Goal: Find specific page/section: Find specific page/section

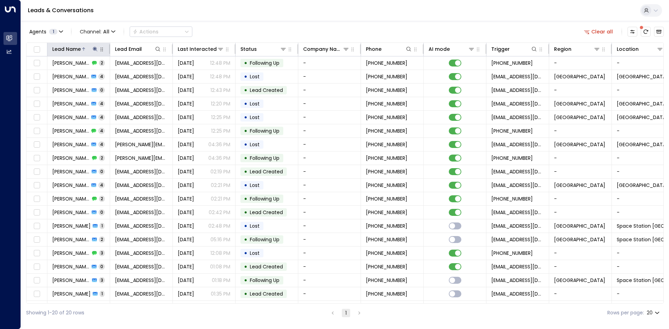
click at [94, 47] on icon at bounding box center [95, 49] width 6 height 6
click at [141, 73] on button "button" at bounding box center [138, 74] width 9 height 9
click at [102, 72] on input "text" at bounding box center [95, 74] width 96 height 13
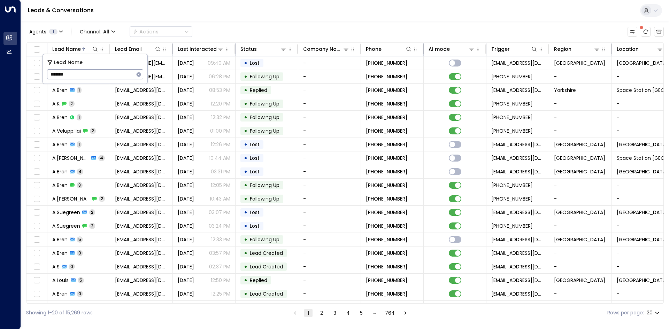
type input "********"
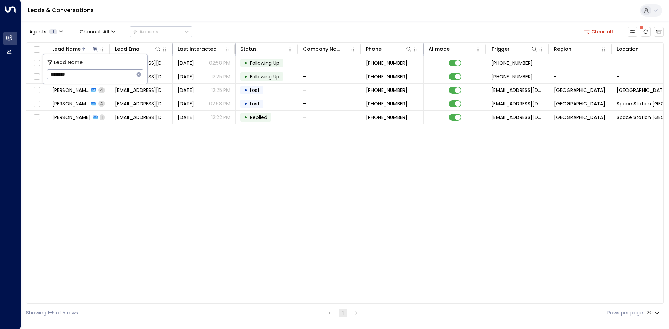
click at [182, 150] on div "Lead Name Lead Email Last Interacted Status Company Name Phone AI mode Trigger …" at bounding box center [344, 172] width 637 height 261
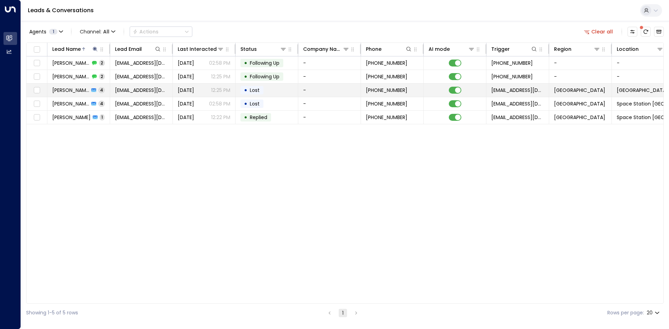
click at [153, 90] on span "[EMAIL_ADDRESS][DOMAIN_NAME]" at bounding box center [141, 90] width 53 height 7
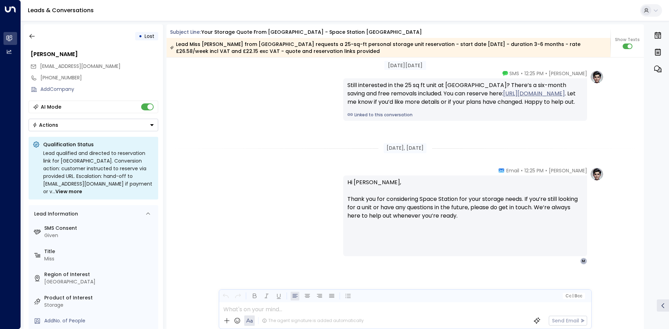
scroll to position [1069, 0]
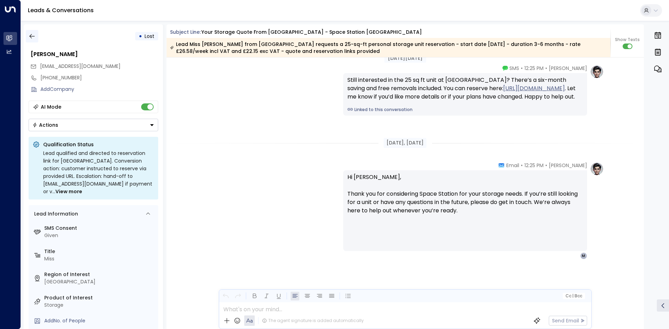
click at [34, 36] on icon "button" at bounding box center [31, 36] width 5 height 5
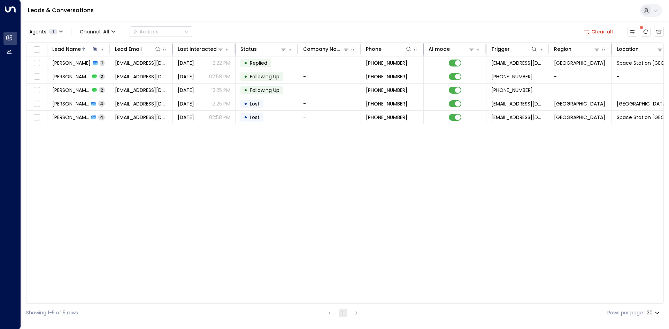
click at [122, 166] on div "Lead Name Lead Email Last Interacted Status Company Name Phone AI mode Trigger …" at bounding box center [344, 172] width 637 height 261
click at [97, 49] on icon at bounding box center [95, 49] width 6 height 6
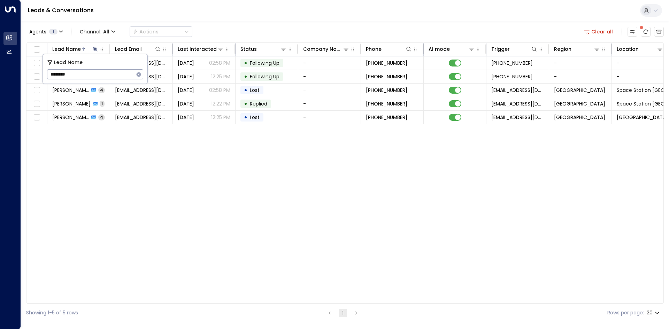
drag, startPoint x: 139, startPoint y: 75, endPoint x: 135, endPoint y: 75, distance: 3.8
click at [139, 75] on icon "button" at bounding box center [139, 75] width 6 height 6
click at [103, 75] on input "text" at bounding box center [95, 74] width 96 height 13
type input "*********"
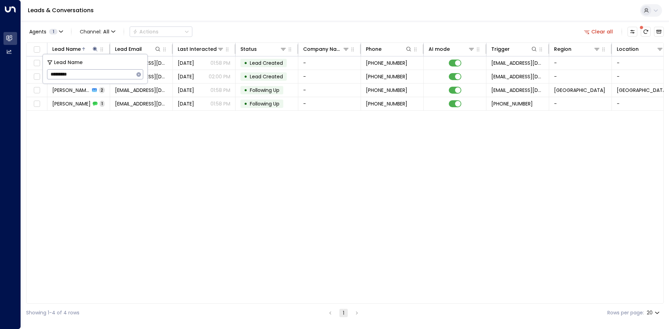
click at [112, 173] on div "Lead Name Lead Email Last Interacted Status Company Name Phone AI mode Trigger …" at bounding box center [344, 172] width 637 height 261
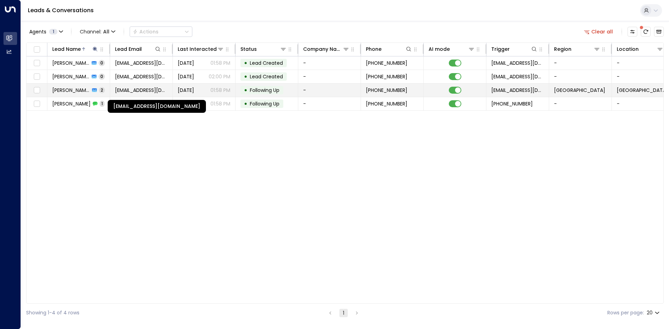
click at [126, 91] on span "[EMAIL_ADDRESS][DOMAIN_NAME]" at bounding box center [141, 90] width 53 height 7
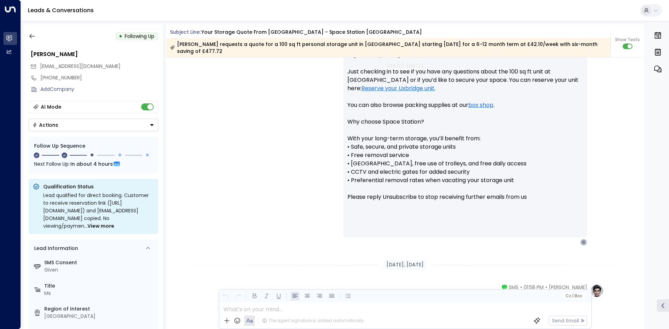
scroll to position [717, 0]
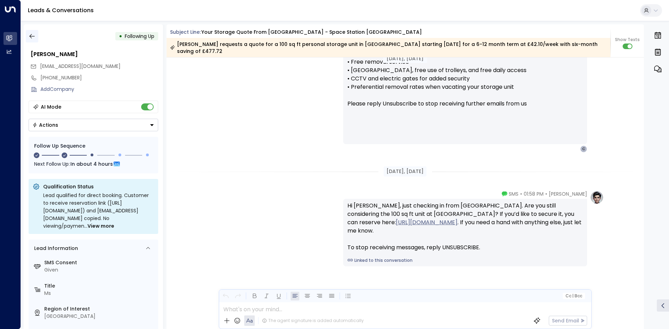
click at [33, 33] on icon "button" at bounding box center [32, 36] width 7 height 7
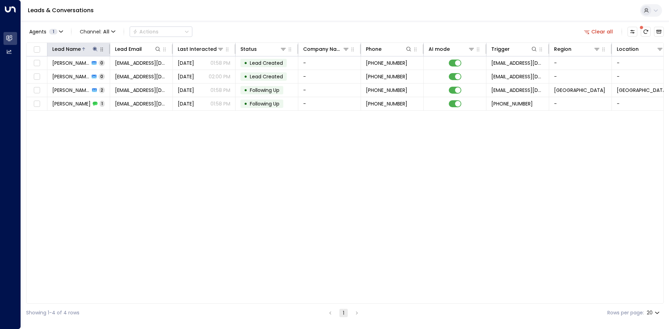
click at [95, 48] on icon at bounding box center [95, 49] width 5 height 5
click at [134, 74] on button "button" at bounding box center [138, 74] width 9 height 9
click at [105, 73] on input "text" at bounding box center [95, 74] width 96 height 13
type input "*"
type input "****"
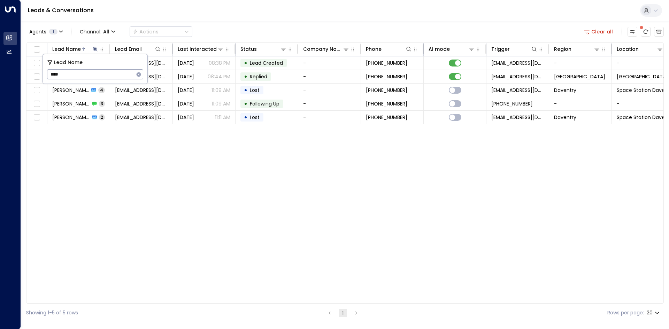
click at [137, 165] on div "Lead Name Lead Email Last Interacted Status Company Name Phone AI mode Trigger …" at bounding box center [344, 172] width 637 height 261
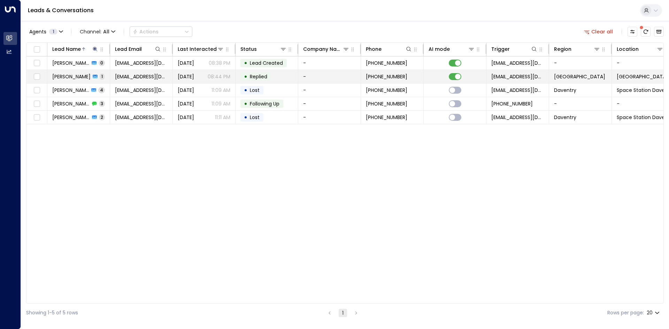
click at [124, 72] on td "[EMAIL_ADDRESS][DOMAIN_NAME]" at bounding box center [141, 76] width 63 height 13
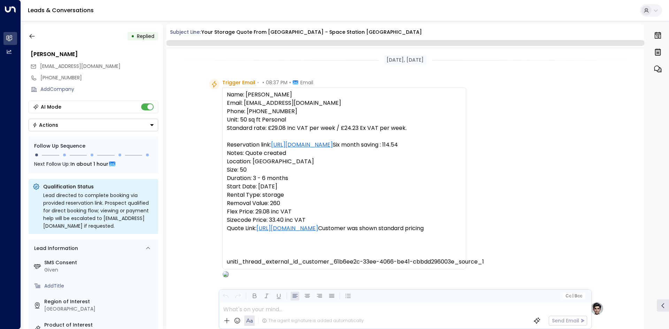
scroll to position [265, 0]
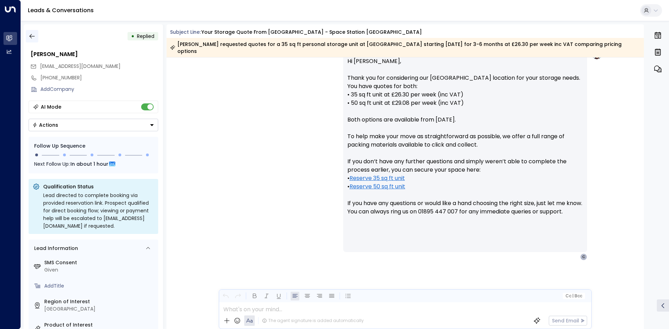
click at [36, 38] on button "button" at bounding box center [32, 36] width 13 height 13
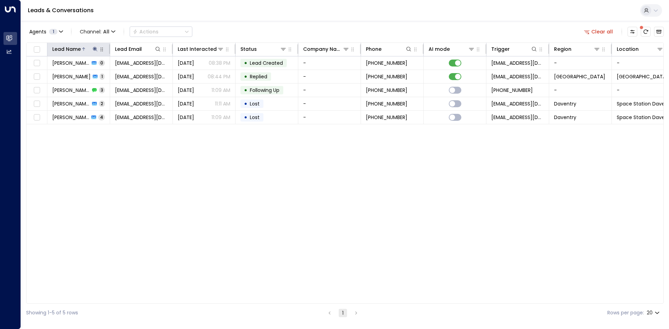
click at [94, 49] on icon at bounding box center [95, 49] width 5 height 5
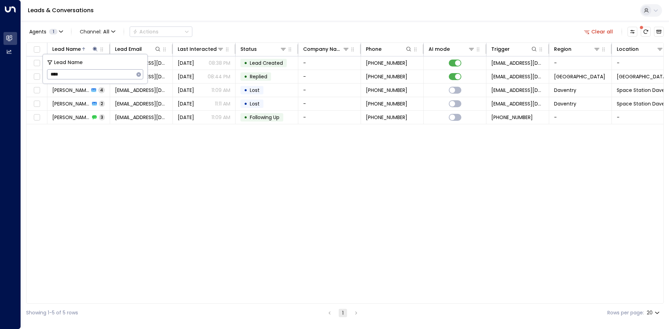
click at [135, 75] on button "button" at bounding box center [138, 74] width 9 height 9
click at [89, 75] on input "text" at bounding box center [95, 74] width 96 height 13
type input "******"
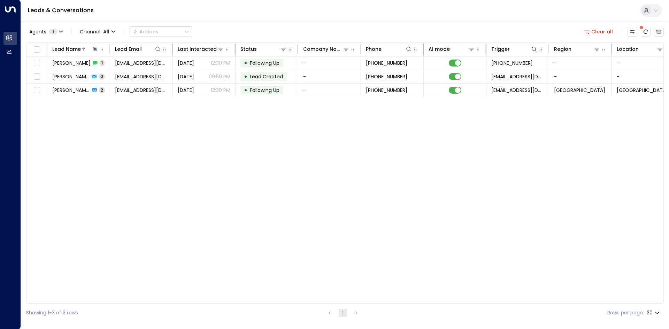
click at [105, 159] on div "Lead Name Lead Email Last Interacted Status Company Name Phone AI mode Trigger …" at bounding box center [344, 172] width 637 height 261
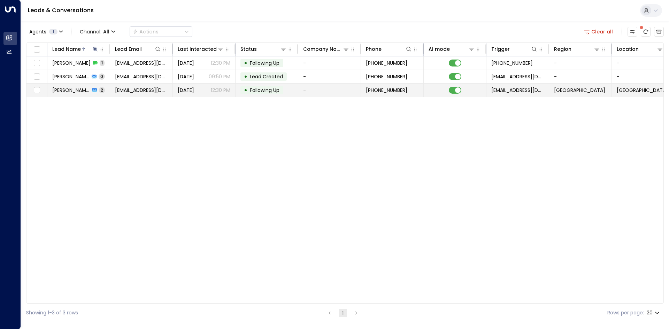
click at [118, 88] on span "[EMAIL_ADDRESS][DOMAIN_NAME]" at bounding box center [141, 90] width 53 height 7
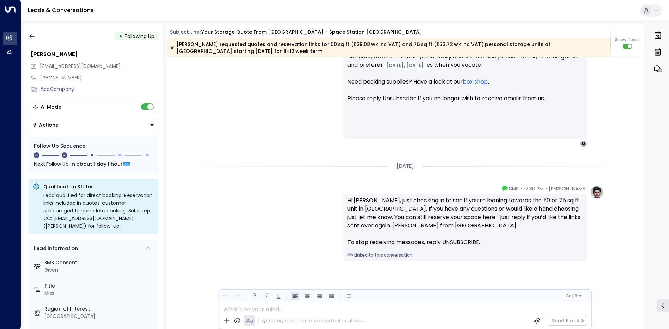
scroll to position [566, 0]
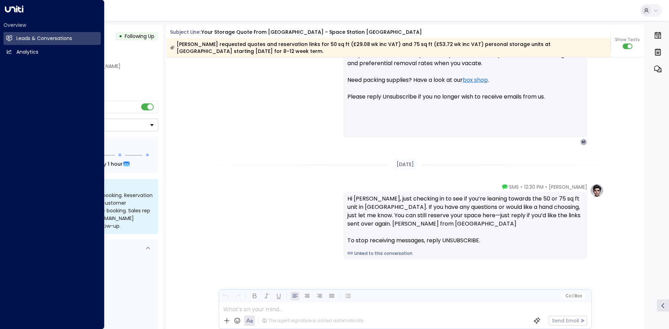
click at [153, 50] on div "[PERSON_NAME]" at bounding box center [94, 54] width 130 height 13
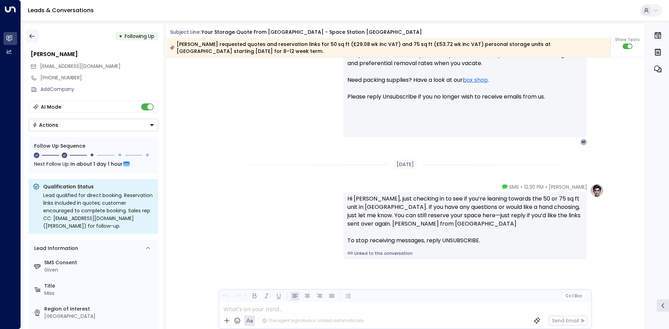
click at [38, 37] on button "button" at bounding box center [32, 36] width 13 height 13
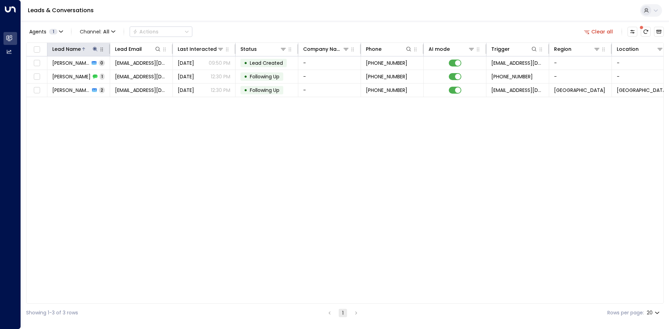
click at [95, 47] on icon at bounding box center [95, 49] width 6 height 6
click at [139, 74] on icon "button" at bounding box center [139, 75] width 6 height 6
click at [108, 74] on input "text" at bounding box center [95, 74] width 96 height 13
type input "*****"
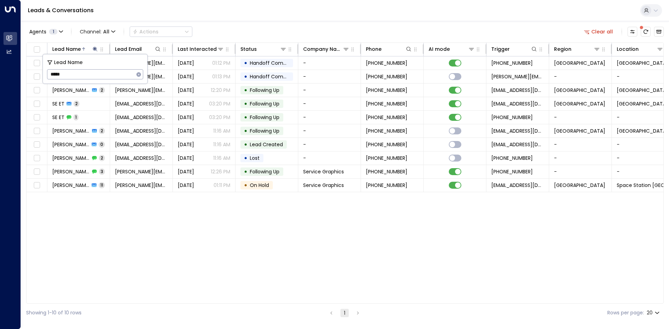
click at [176, 223] on div "Lead Name Lead Email Last Interacted Status Company Name Phone AI mode Trigger …" at bounding box center [344, 172] width 637 height 261
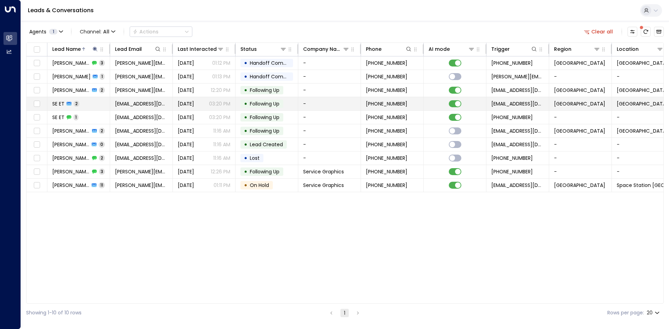
click at [146, 100] on span "[EMAIL_ADDRESS][DOMAIN_NAME]" at bounding box center [141, 103] width 53 height 7
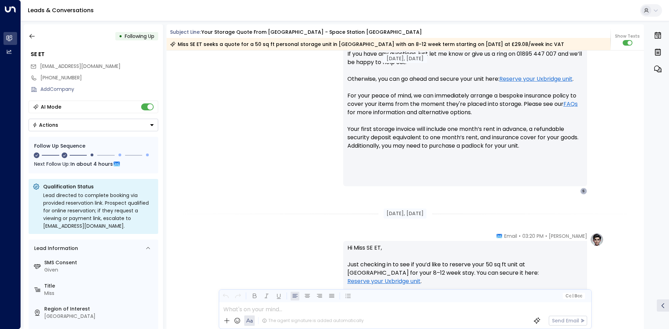
scroll to position [361, 0]
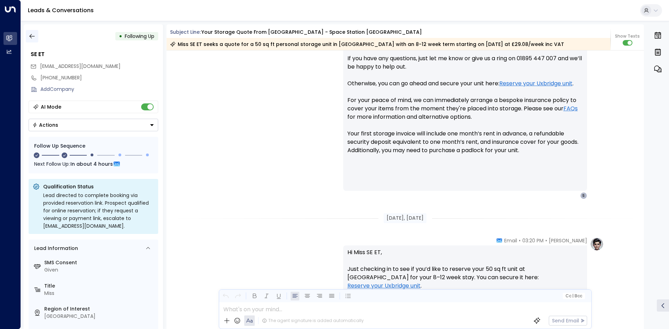
click at [30, 38] on icon "button" at bounding box center [32, 36] width 7 height 7
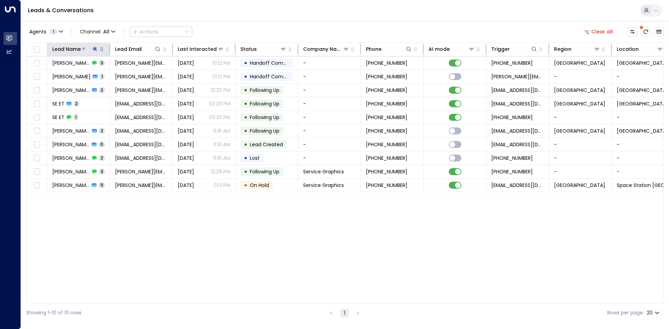
click at [95, 50] on icon at bounding box center [95, 49] width 5 height 5
click at [141, 73] on icon "button" at bounding box center [139, 75] width 6 height 6
click at [102, 73] on input "text" at bounding box center [95, 74] width 96 height 13
type input "*****"
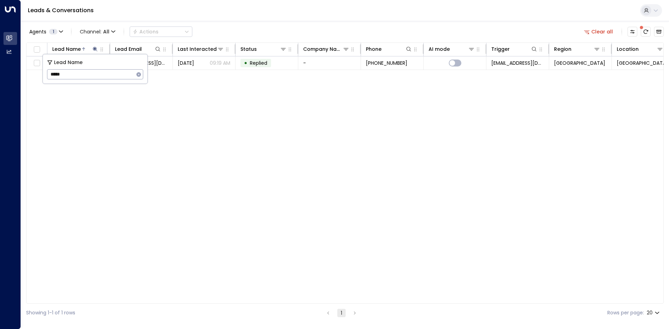
drag, startPoint x: 168, startPoint y: 209, endPoint x: 157, endPoint y: 166, distance: 44.4
click at [169, 204] on div "Lead Name Lead Email Last Interacted Status Company Name Phone AI mode Trigger …" at bounding box center [344, 172] width 637 height 261
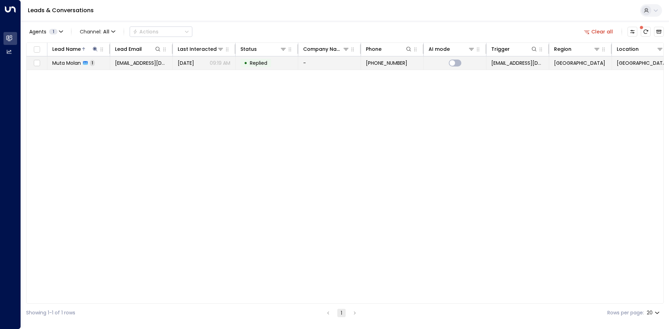
click at [149, 65] on span "[EMAIL_ADDRESS][DOMAIN_NAME]" at bounding box center [141, 63] width 53 height 7
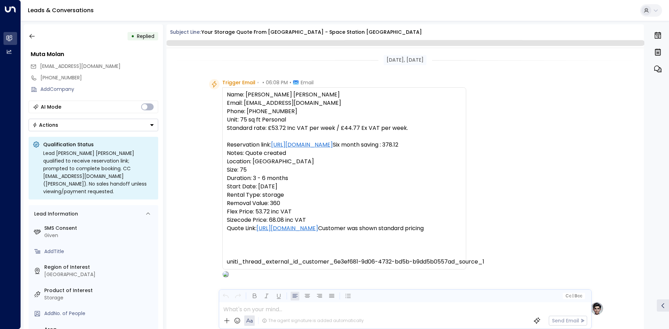
scroll to position [255, 0]
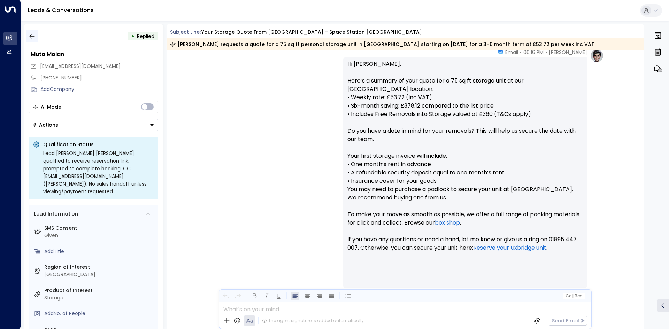
click at [34, 37] on icon "button" at bounding box center [32, 36] width 7 height 7
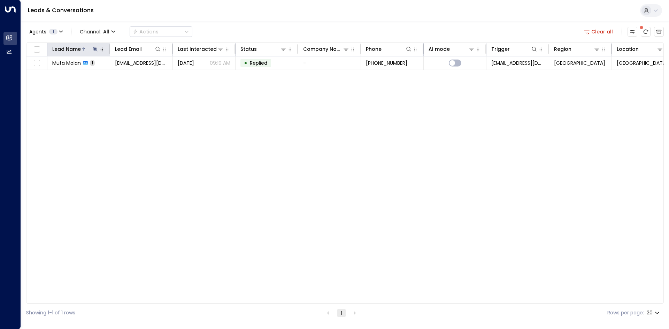
click at [93, 52] on button at bounding box center [95, 49] width 7 height 7
click at [93, 49] on icon at bounding box center [95, 49] width 5 height 5
click at [94, 49] on icon at bounding box center [95, 49] width 6 height 6
click at [137, 76] on icon "button" at bounding box center [139, 75] width 6 height 6
click at [118, 70] on input "text" at bounding box center [95, 74] width 96 height 13
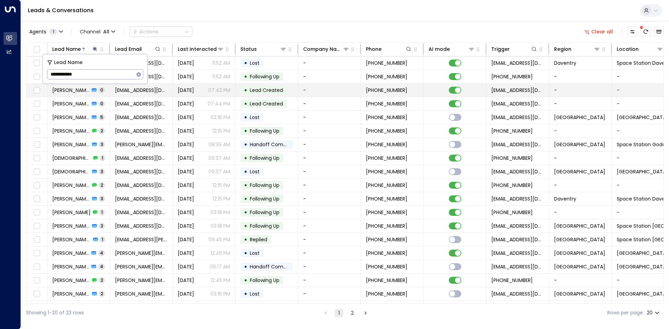
type input "**********"
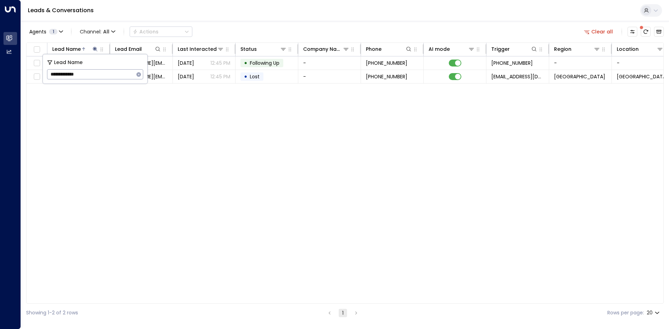
click at [117, 103] on div "Lead Name Lead Email Last Interacted Status Company Name Phone AI mode Trigger …" at bounding box center [344, 172] width 637 height 261
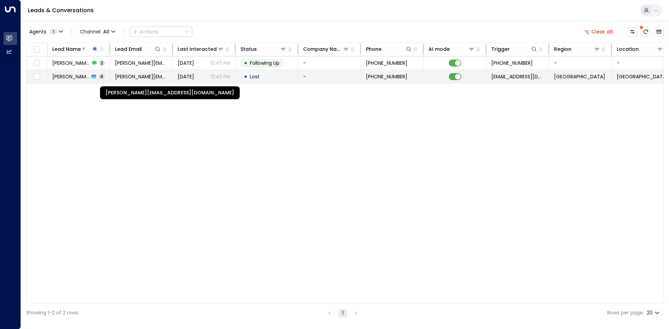
click at [133, 76] on span "[PERSON_NAME][EMAIL_ADDRESS][DOMAIN_NAME]" at bounding box center [141, 76] width 53 height 7
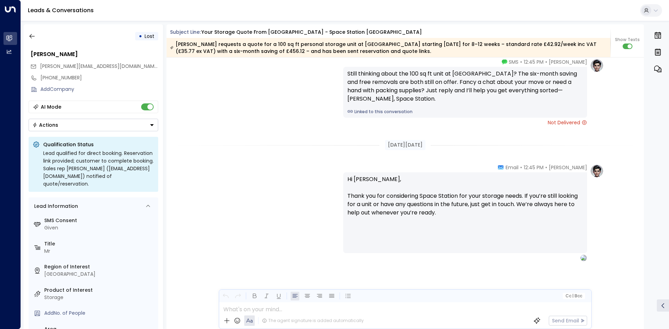
scroll to position [1051, 0]
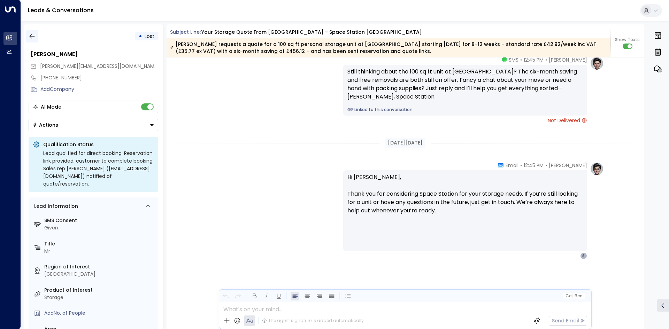
click at [30, 37] on icon "button" at bounding box center [31, 36] width 5 height 5
